Goal: Information Seeking & Learning: Learn about a topic

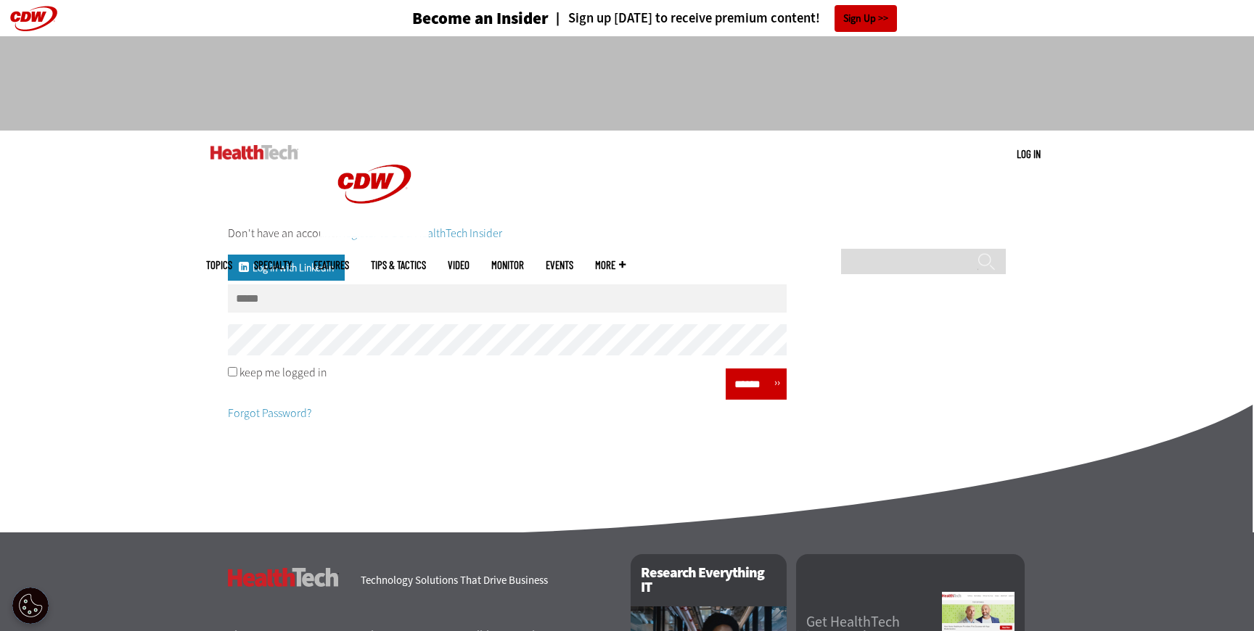
type input "**********"
click at [753, 395] on input "******" at bounding box center [752, 384] width 44 height 21
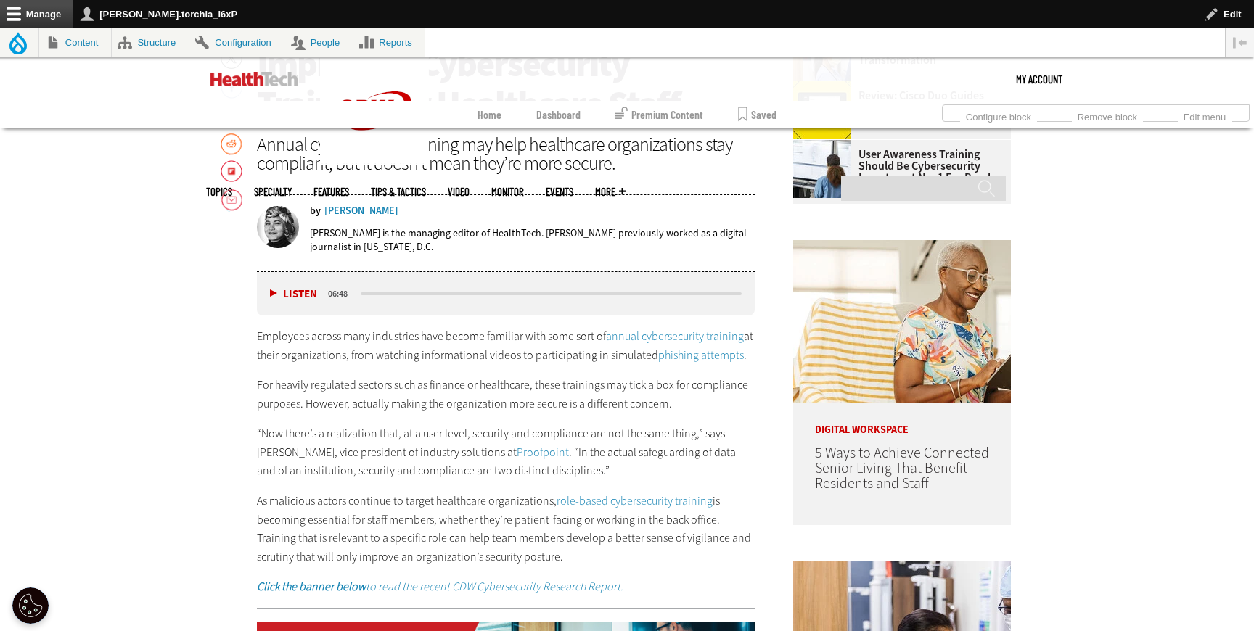
scroll to position [744, 0]
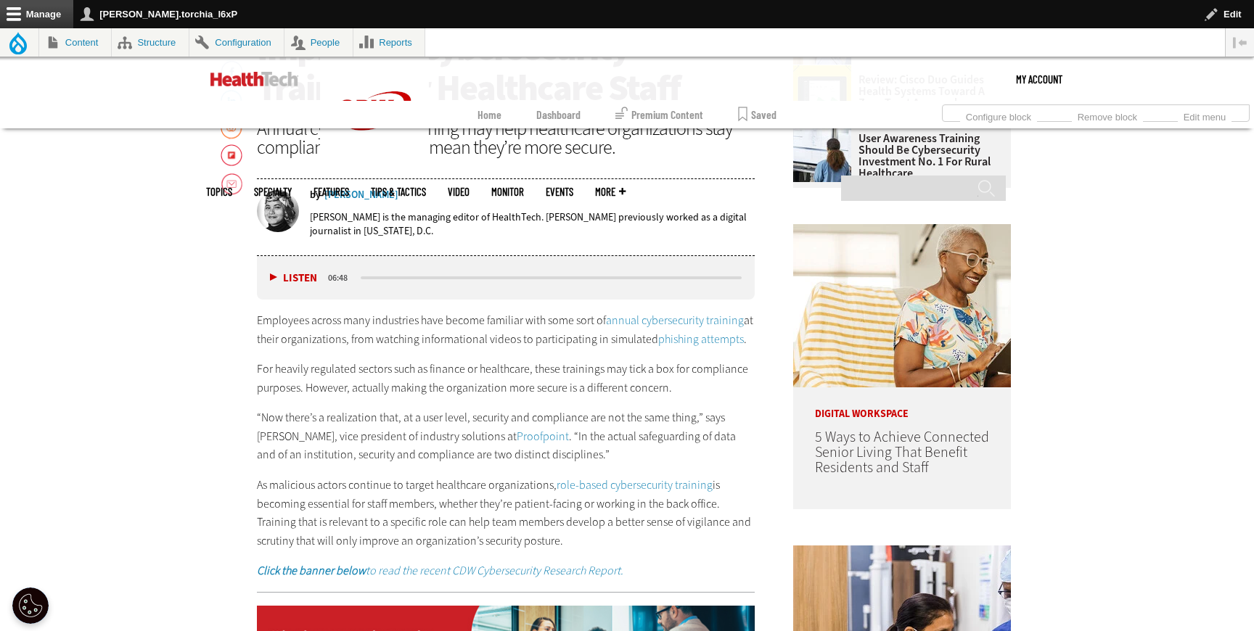
click at [647, 317] on link "annual cybersecurity training" at bounding box center [675, 320] width 138 height 15
click at [671, 340] on link "phishing attempts" at bounding box center [701, 339] width 86 height 15
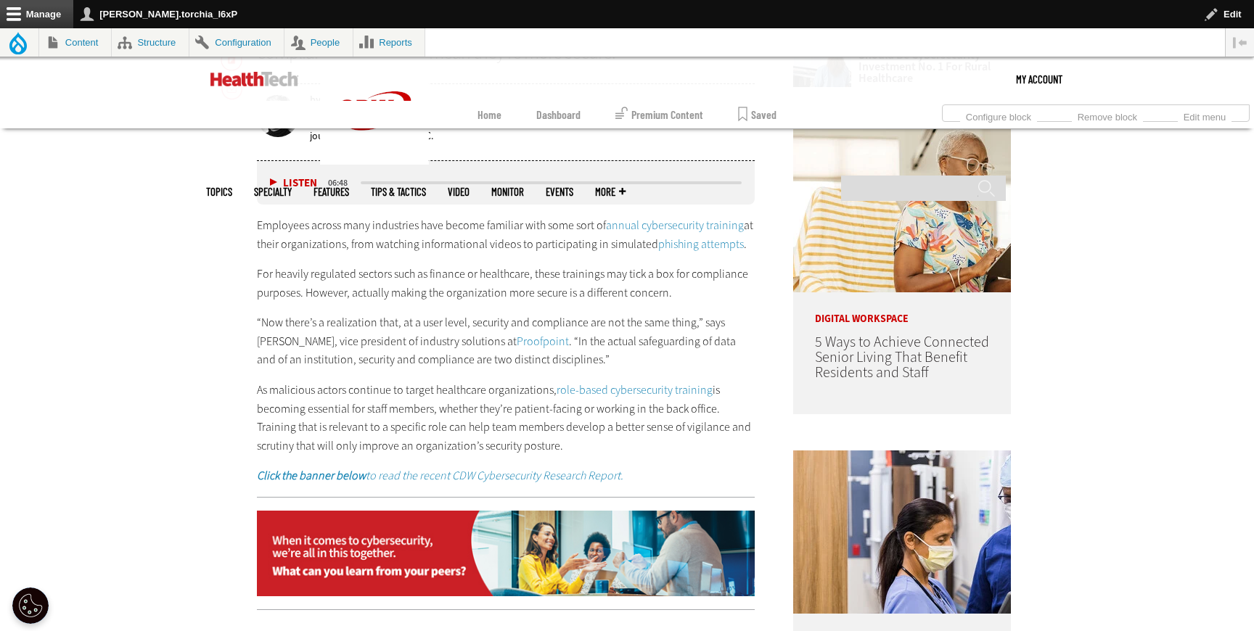
scroll to position [840, 0]
click at [517, 333] on link "Proofpoint" at bounding box center [543, 340] width 52 height 15
click at [589, 388] on link "role-based cybersecurity training" at bounding box center [635, 389] width 156 height 15
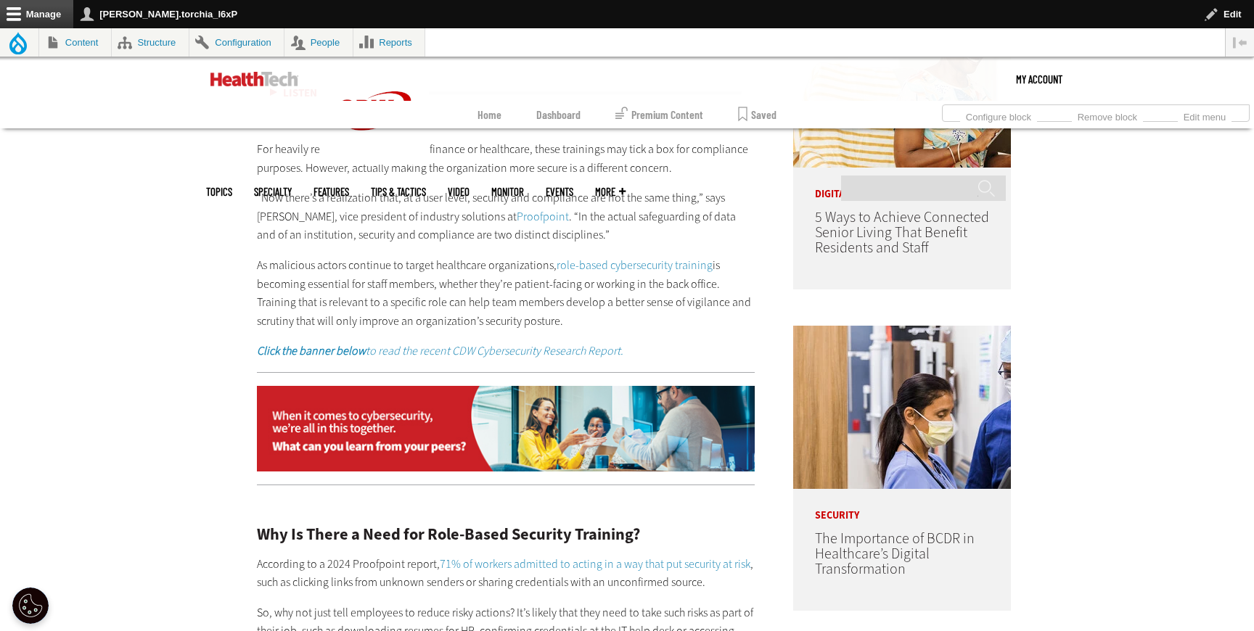
scroll to position [980, 0]
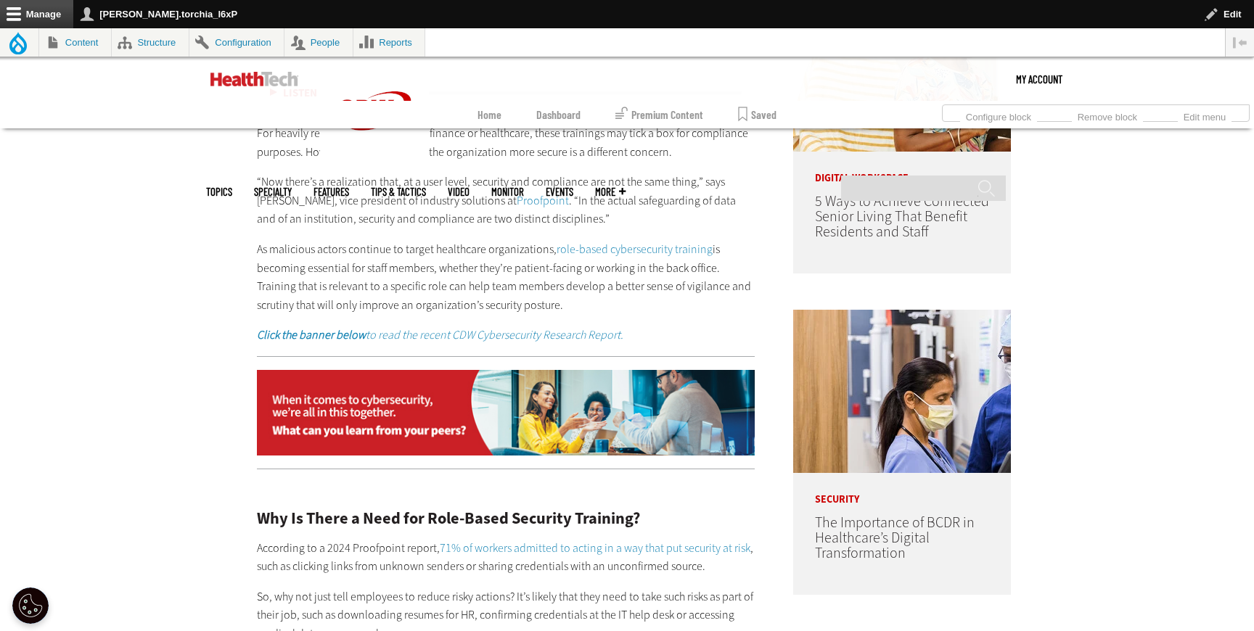
click at [399, 335] on em "Click the banner below to read the recent CDW Cybersecurity Research Report." at bounding box center [440, 334] width 366 height 15
click at [525, 391] on img at bounding box center [506, 413] width 498 height 86
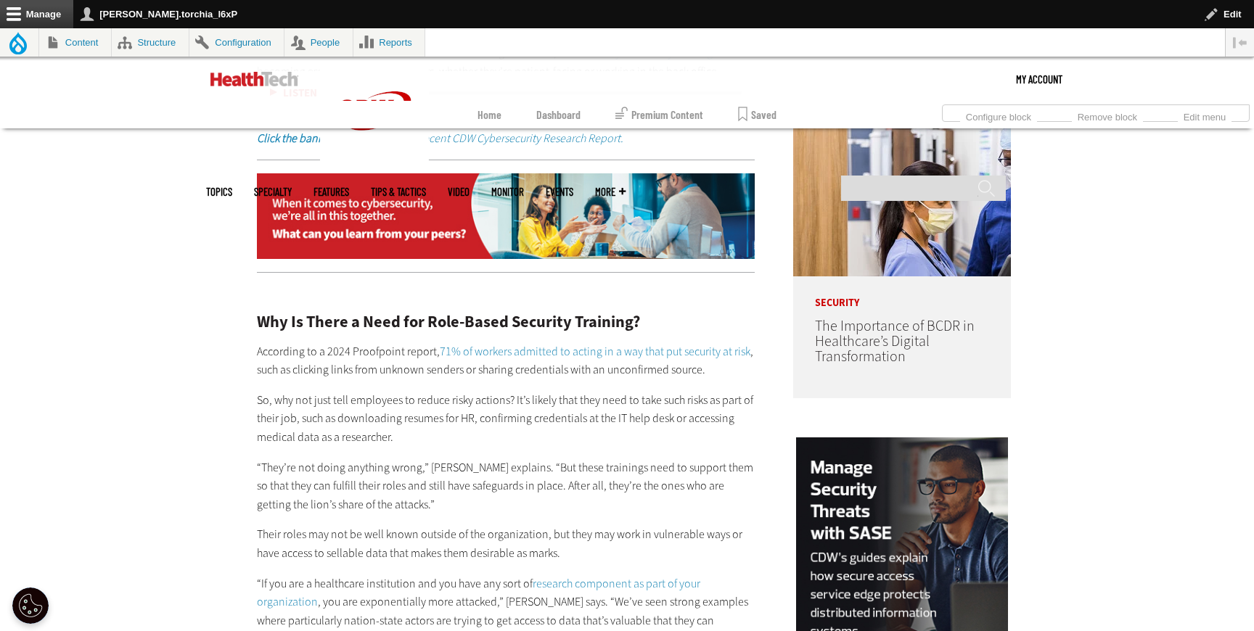
scroll to position [1267, 0]
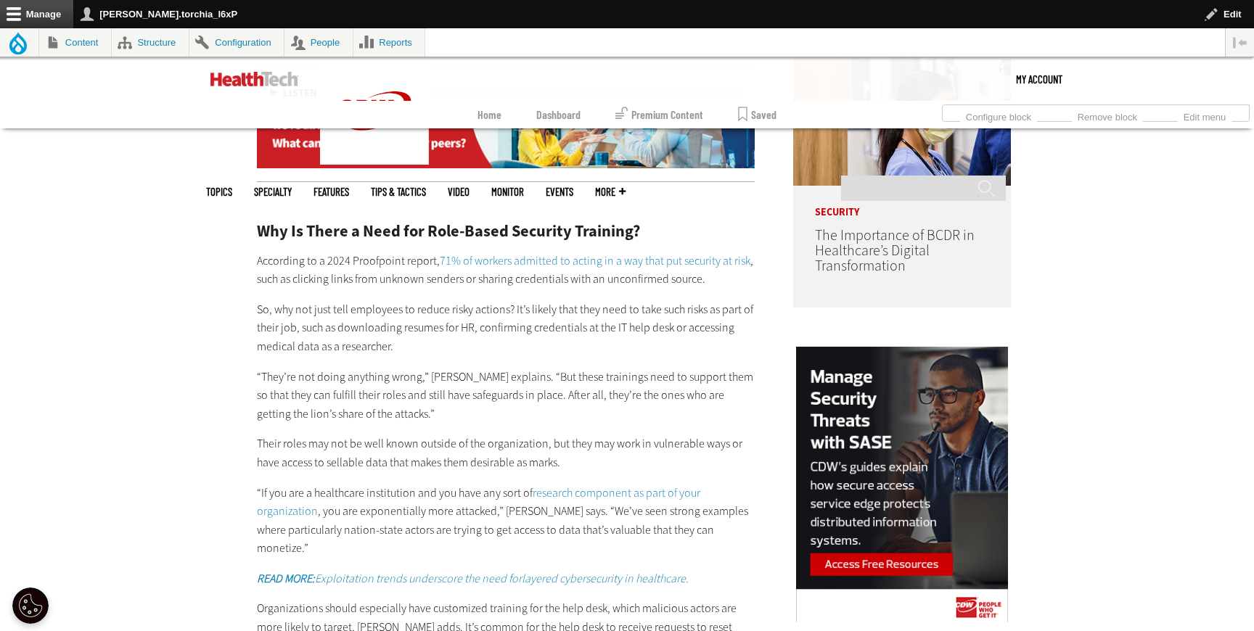
click at [549, 262] on link "71% of workers admitted to acting in a way that put security at risk" at bounding box center [595, 260] width 311 height 15
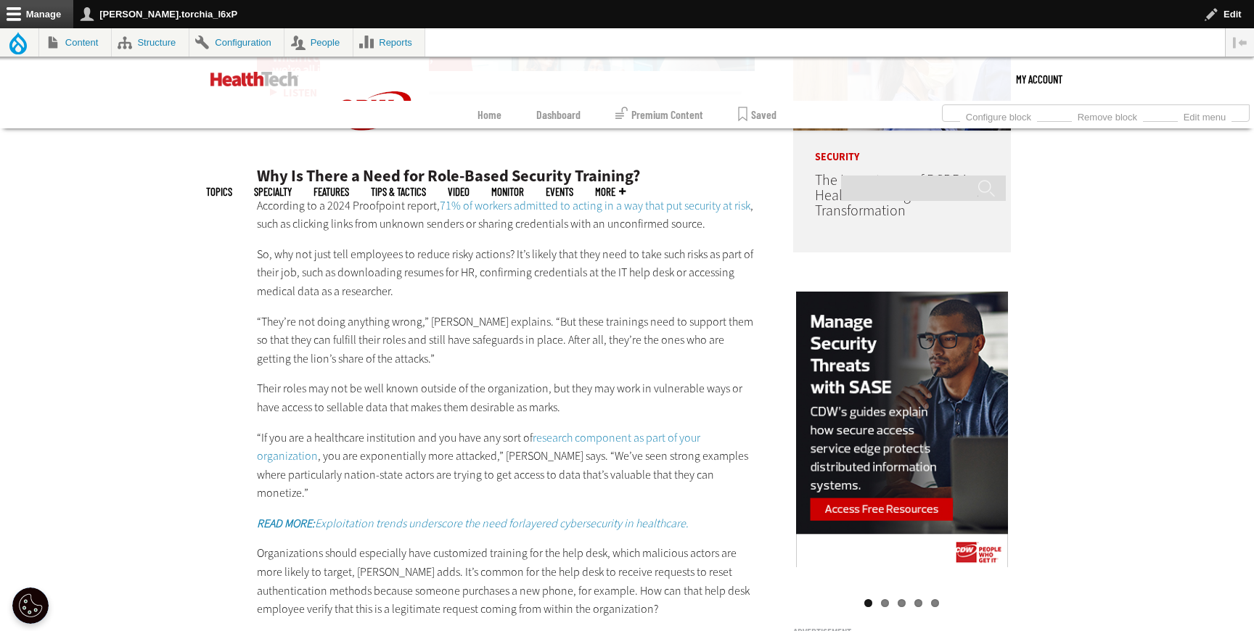
scroll to position [1378, 0]
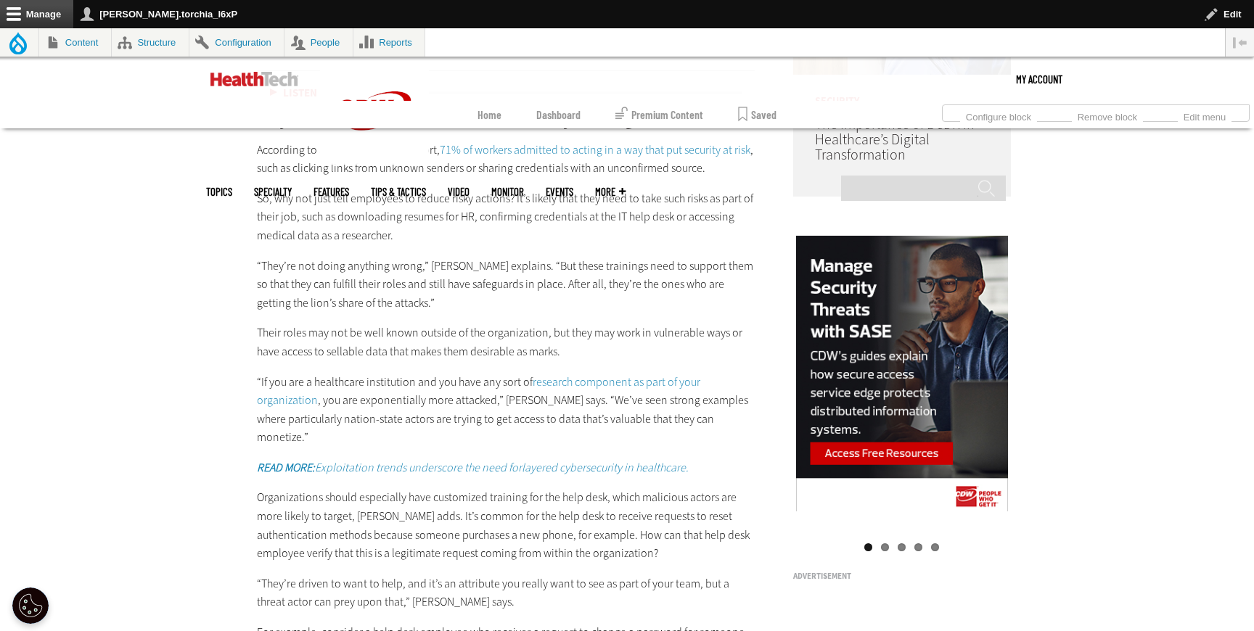
click at [568, 377] on link "research component as part of your organization" at bounding box center [478, 391] width 443 height 34
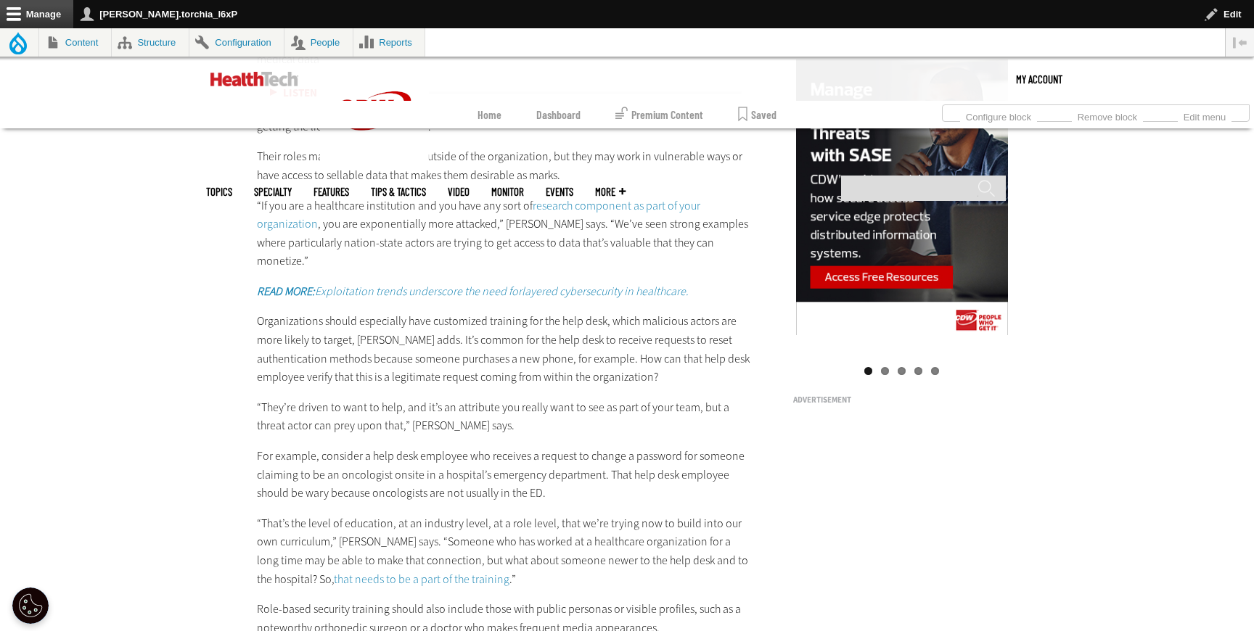
scroll to position [1568, 0]
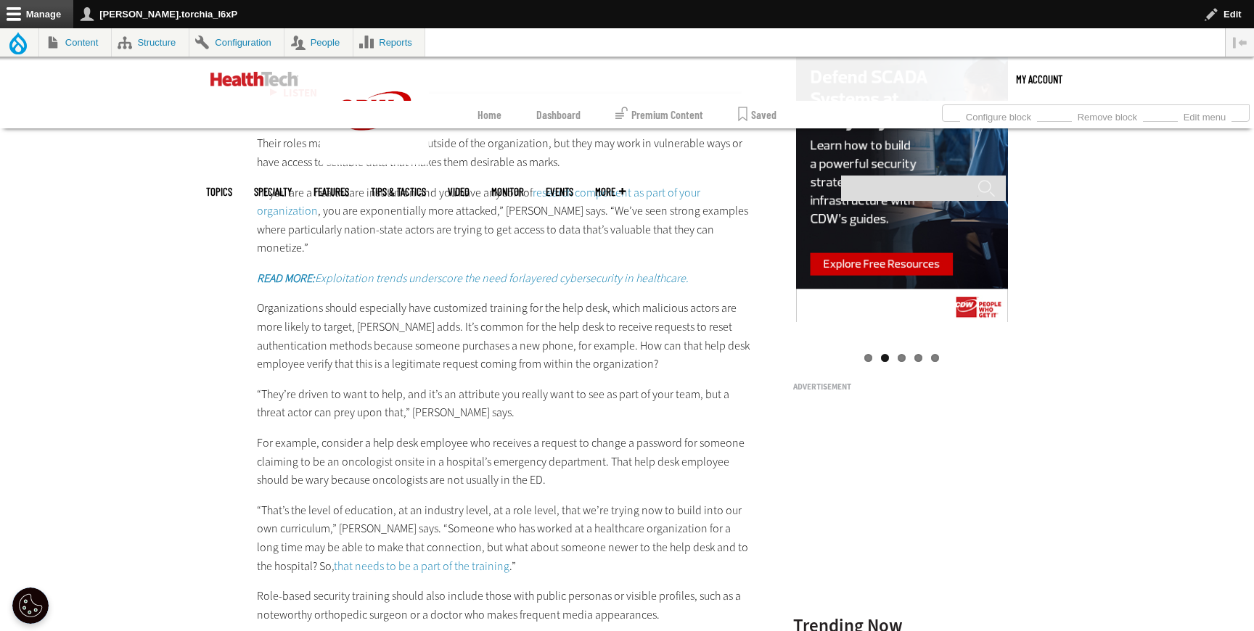
click at [369, 271] on em "READ MORE: Exploitation trends underscore the need forlayered cybersecurity in …" at bounding box center [473, 278] width 432 height 15
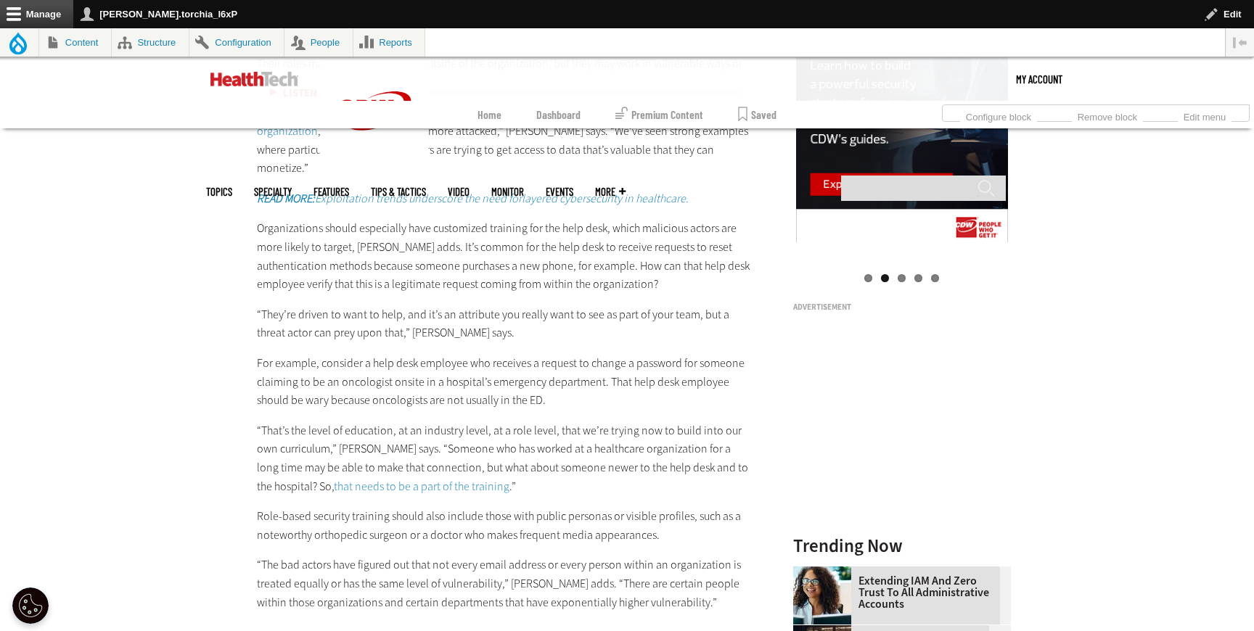
scroll to position [1676, 0]
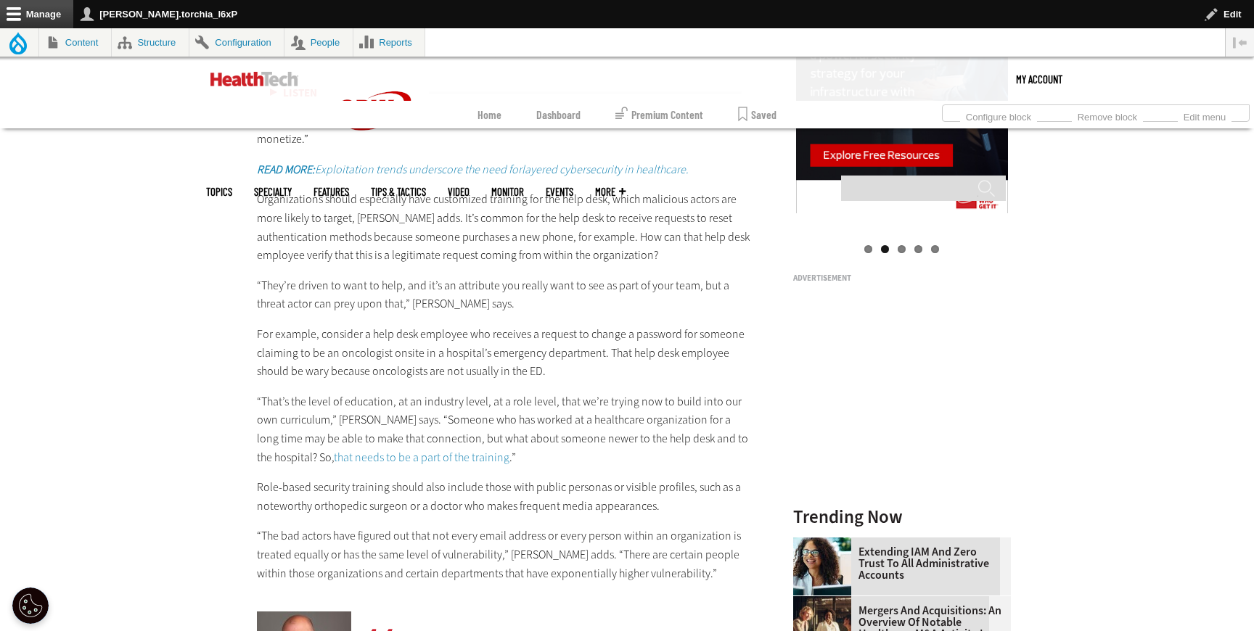
click at [299, 446] on p "“That’s the level of education, at an industry level, at a role level, that we’…" at bounding box center [506, 430] width 498 height 74
click at [334, 450] on link "that needs to be a part of the training" at bounding box center [422, 457] width 176 height 15
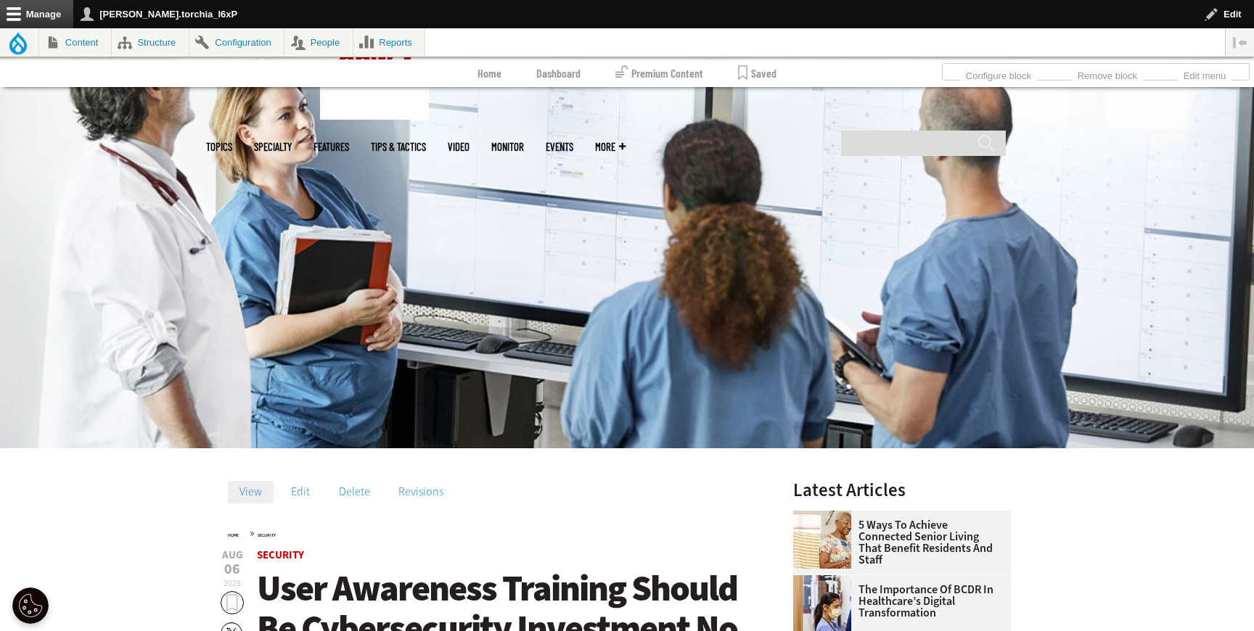
scroll to position [396, 0]
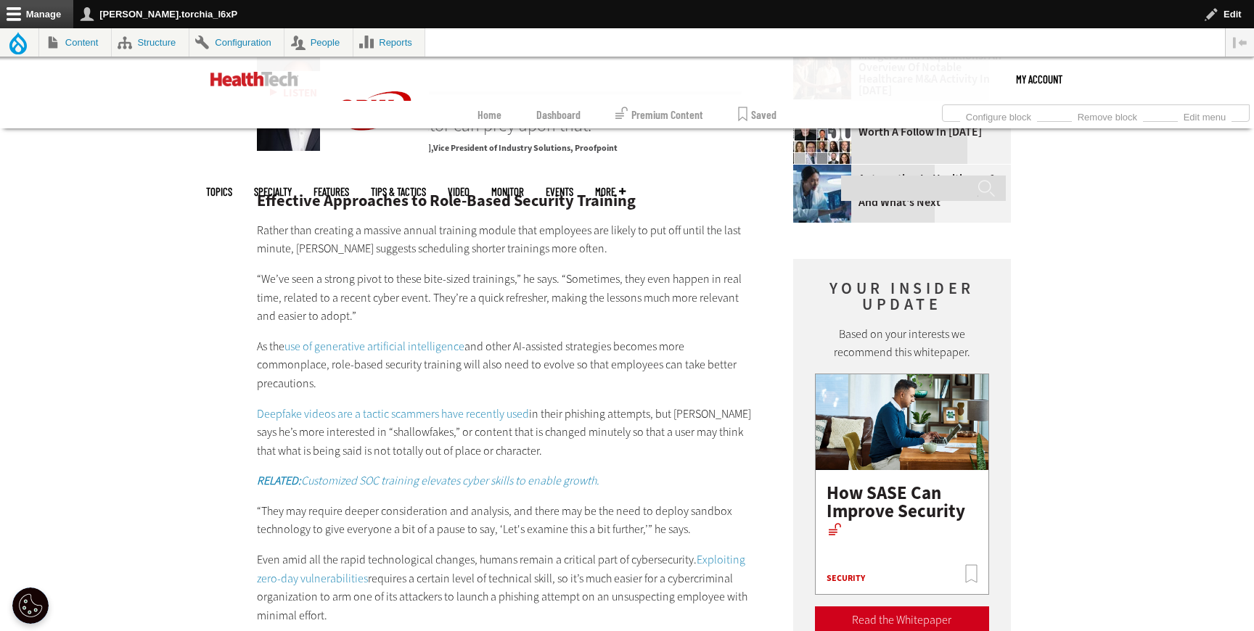
scroll to position [2246, 0]
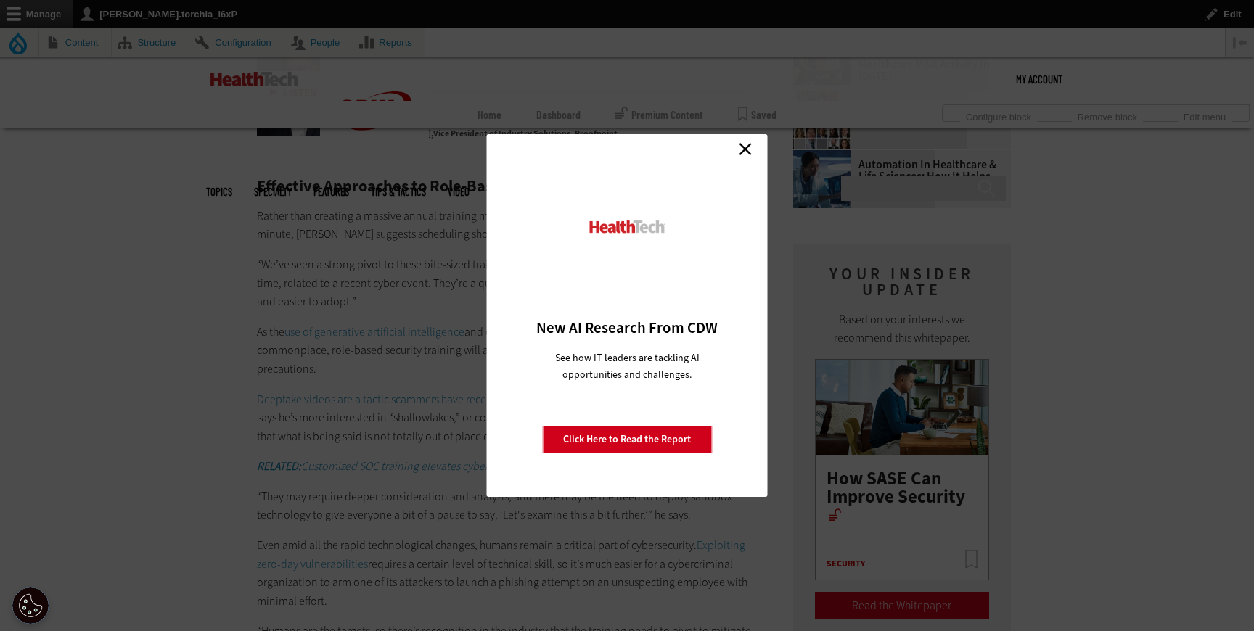
click at [738, 151] on link "Close" at bounding box center [745, 149] width 22 height 22
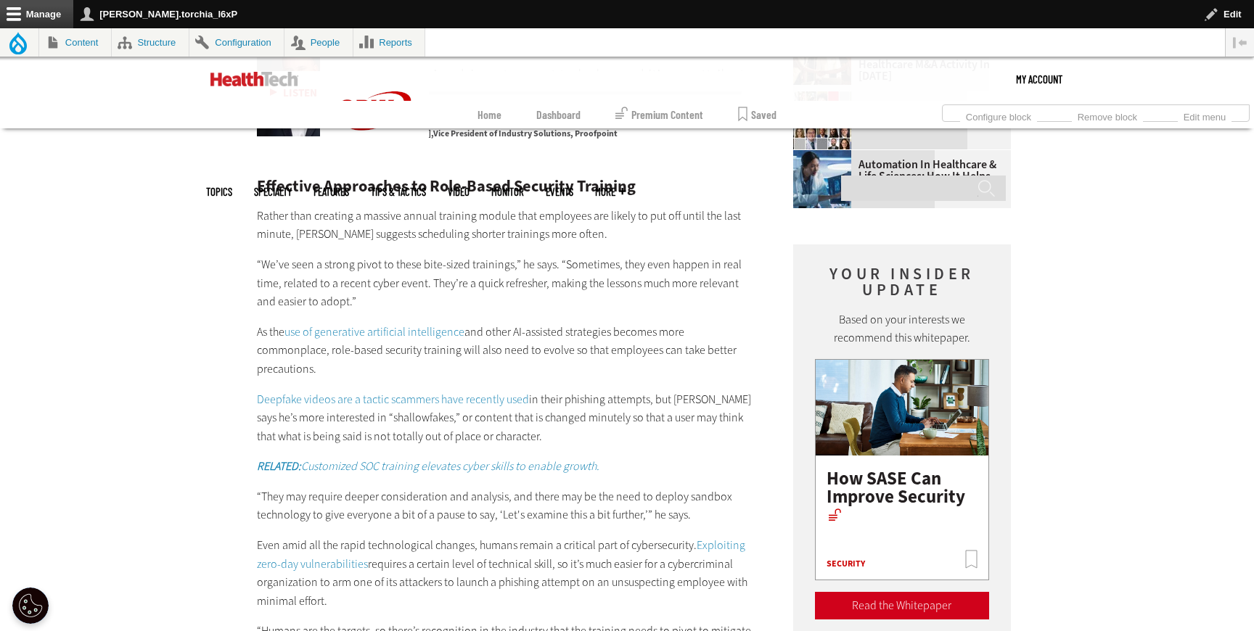
click at [390, 324] on link "use of generative artificial intelligence" at bounding box center [374, 331] width 180 height 15
click at [323, 392] on link "Deepfake videos are a tactic scammers have recently used" at bounding box center [393, 399] width 272 height 15
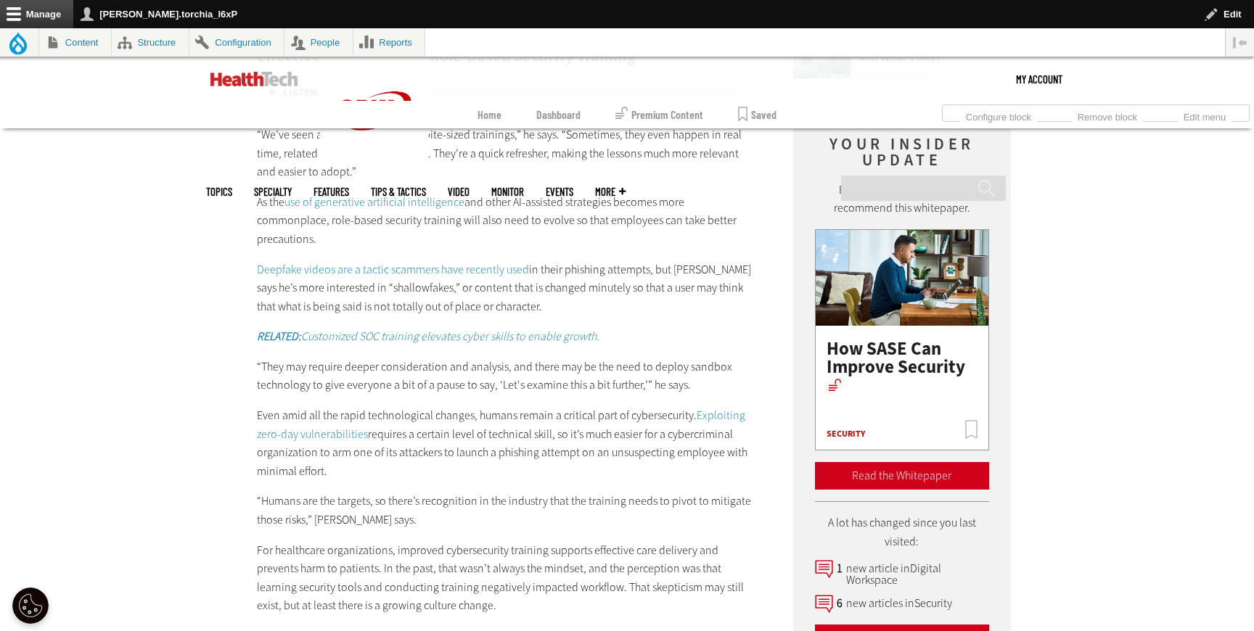
scroll to position [2385, 0]
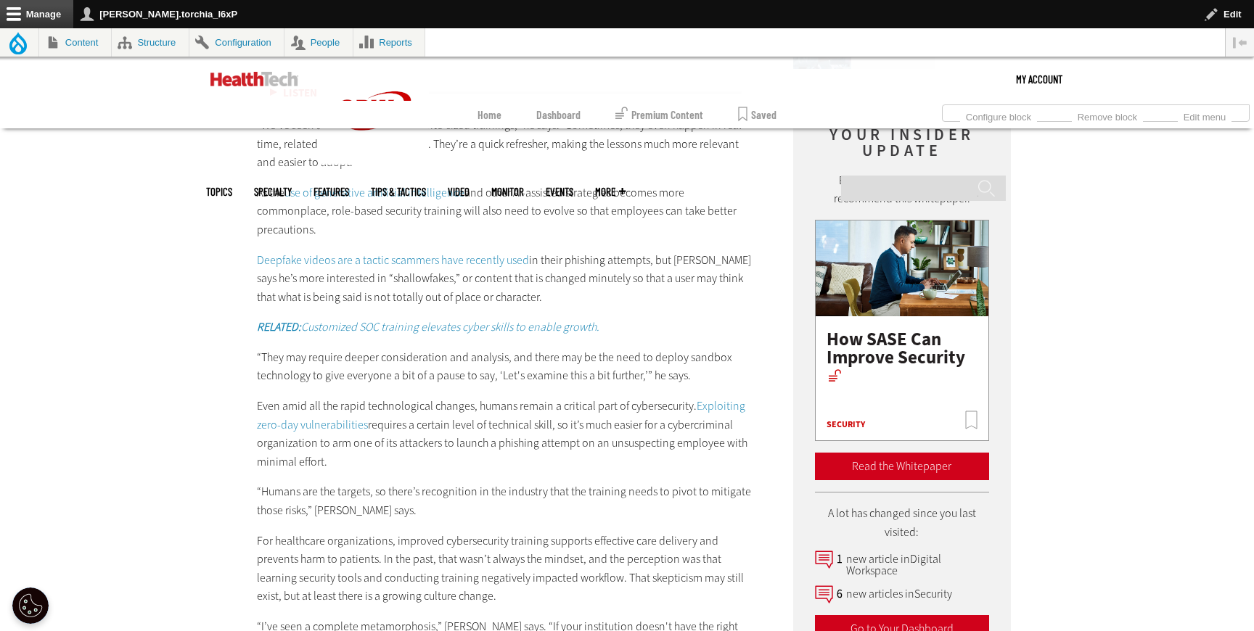
click at [494, 319] on em "RELATED: Customized SOC training elevates cyber skills to enable growth." at bounding box center [428, 326] width 343 height 15
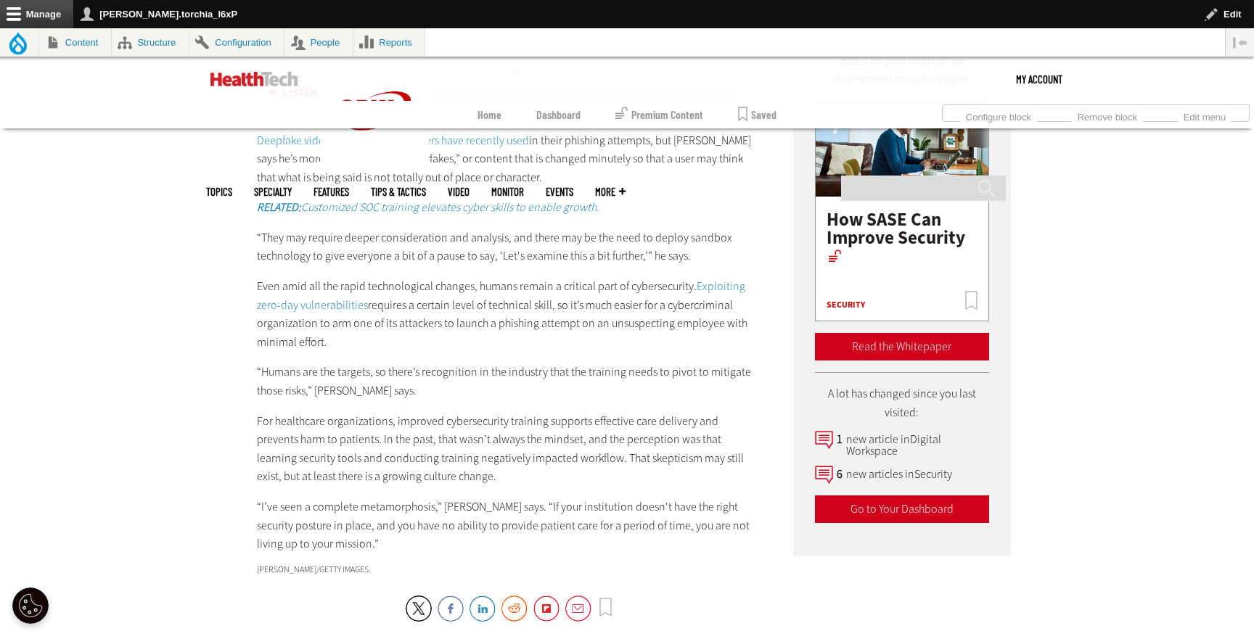
scroll to position [2514, 0]
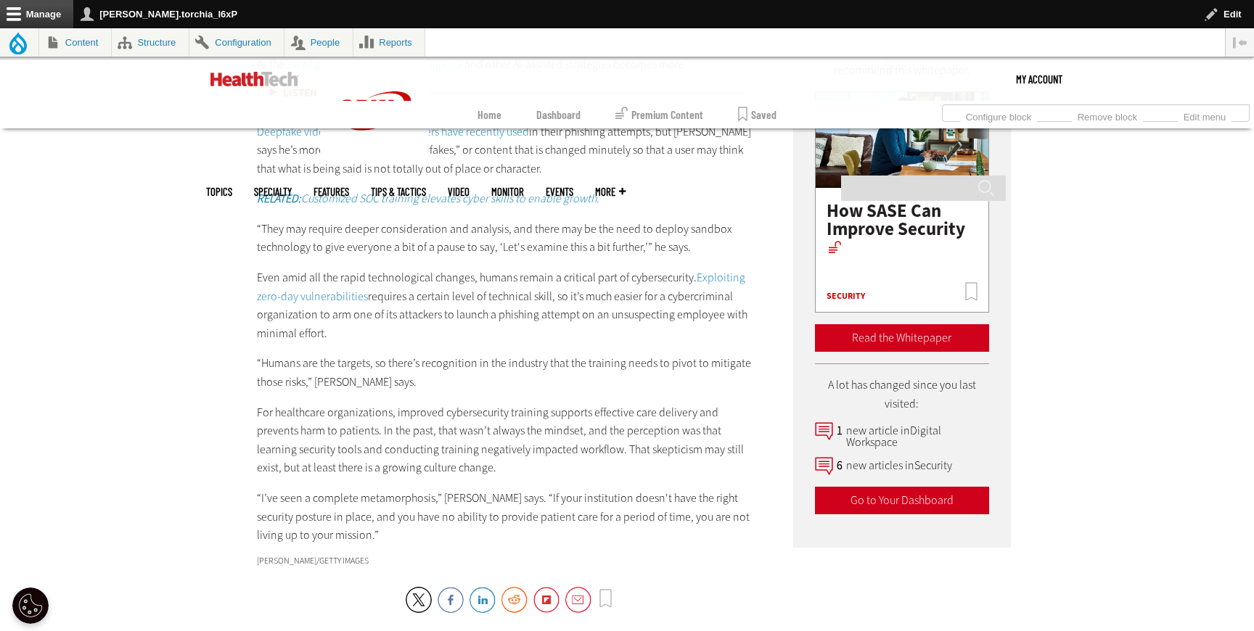
click at [726, 270] on link "Exploiting zero-day vulnerabilities" at bounding box center [501, 287] width 488 height 34
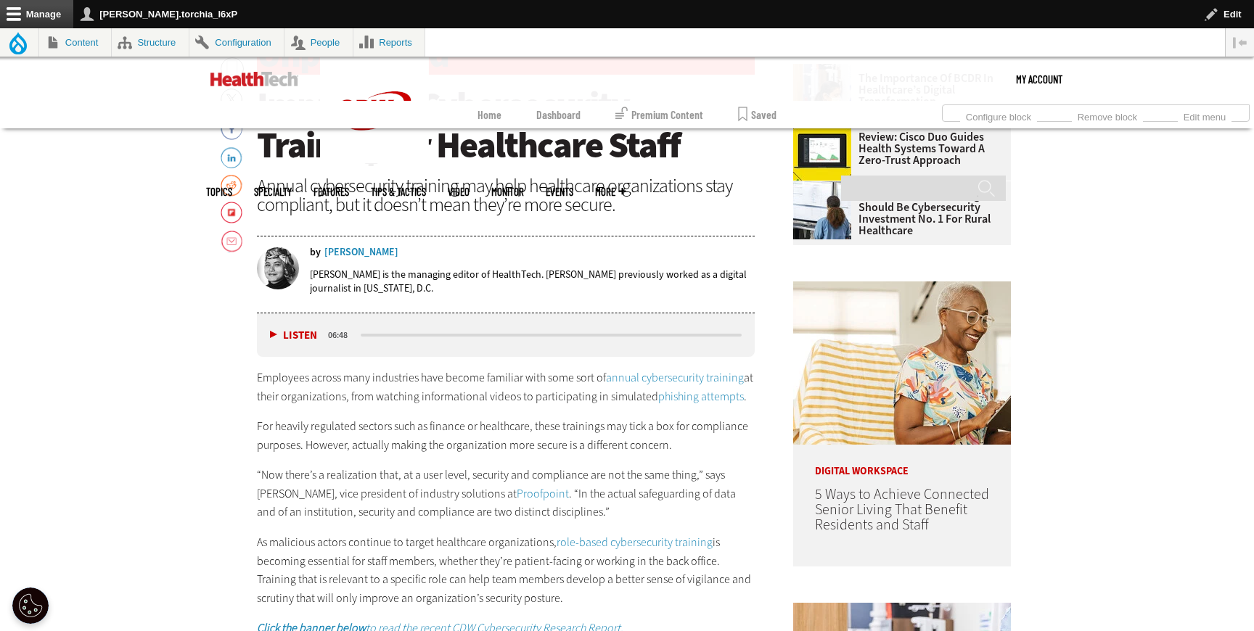
scroll to position [406, 0]
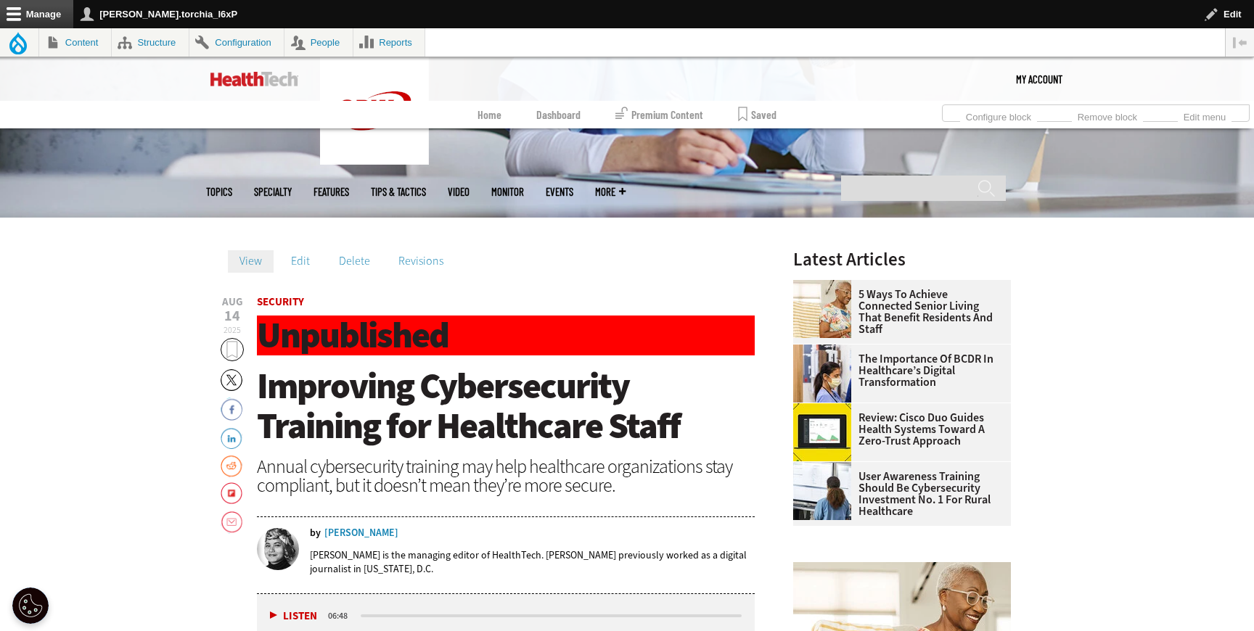
click at [293, 258] on link "Edit" at bounding box center [300, 261] width 42 height 22
click at [287, 256] on link "Edit" at bounding box center [300, 261] width 42 height 22
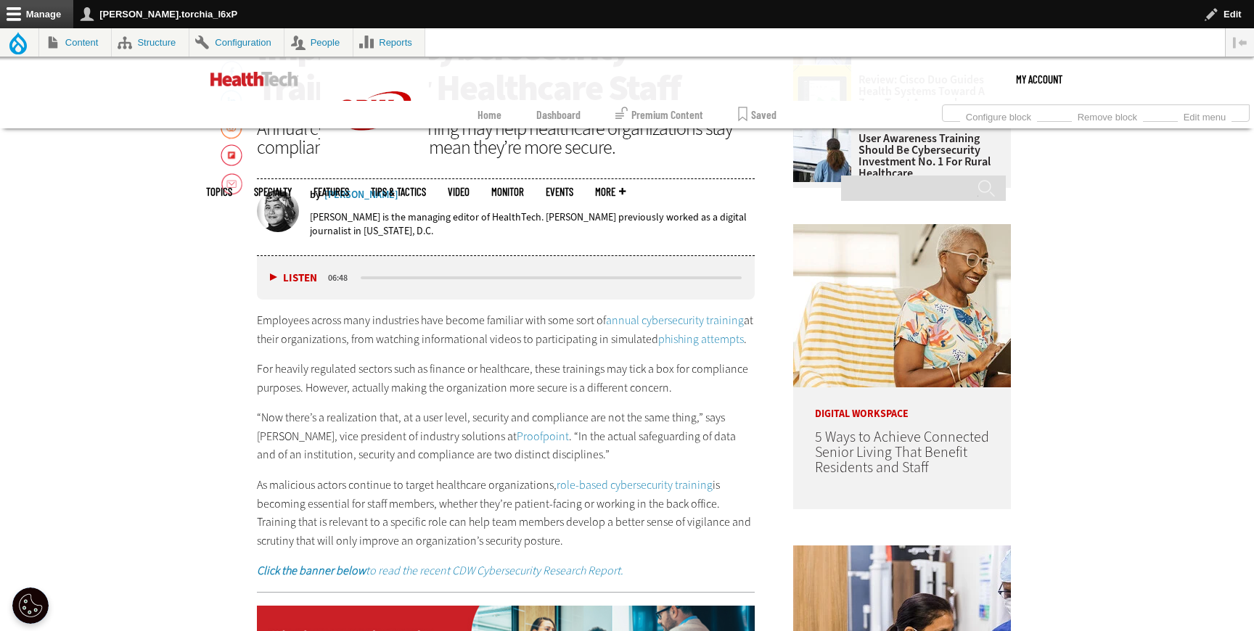
scroll to position [626, 0]
